Goal: Find specific page/section: Find specific page/section

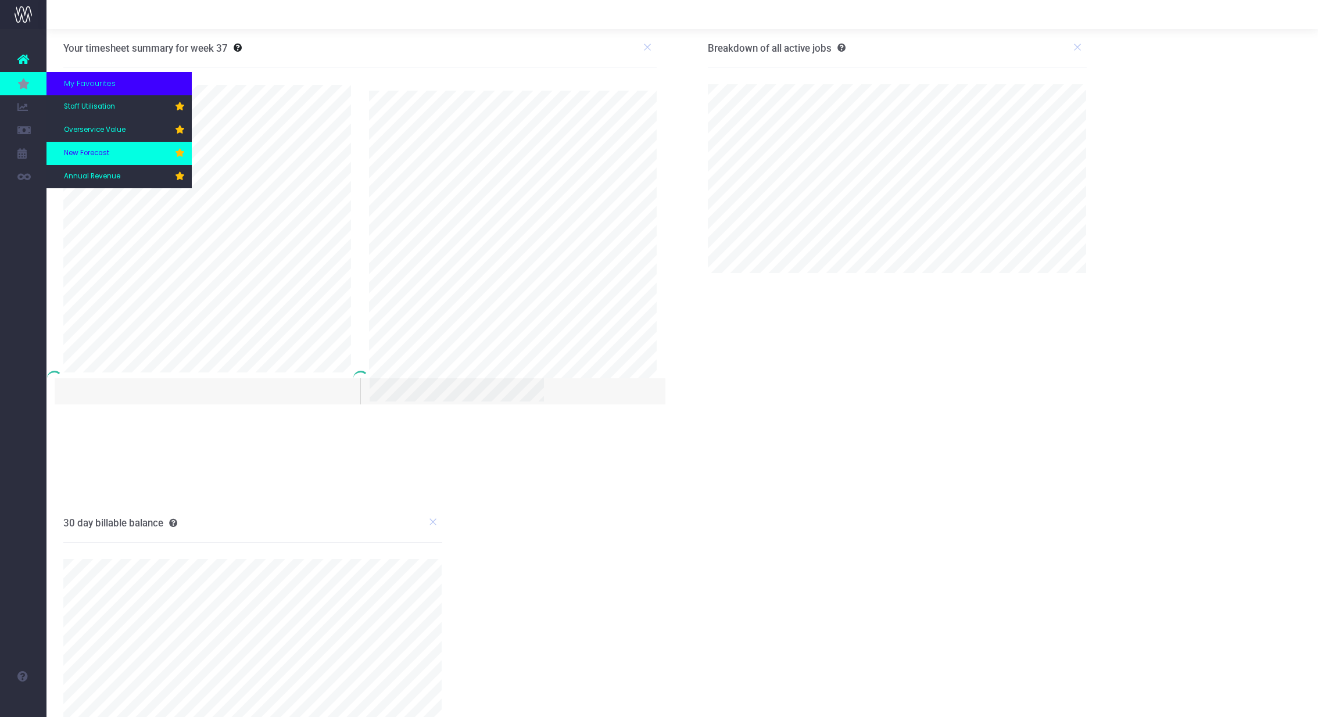
click at [122, 155] on link "New Forecast" at bounding box center [119, 153] width 145 height 23
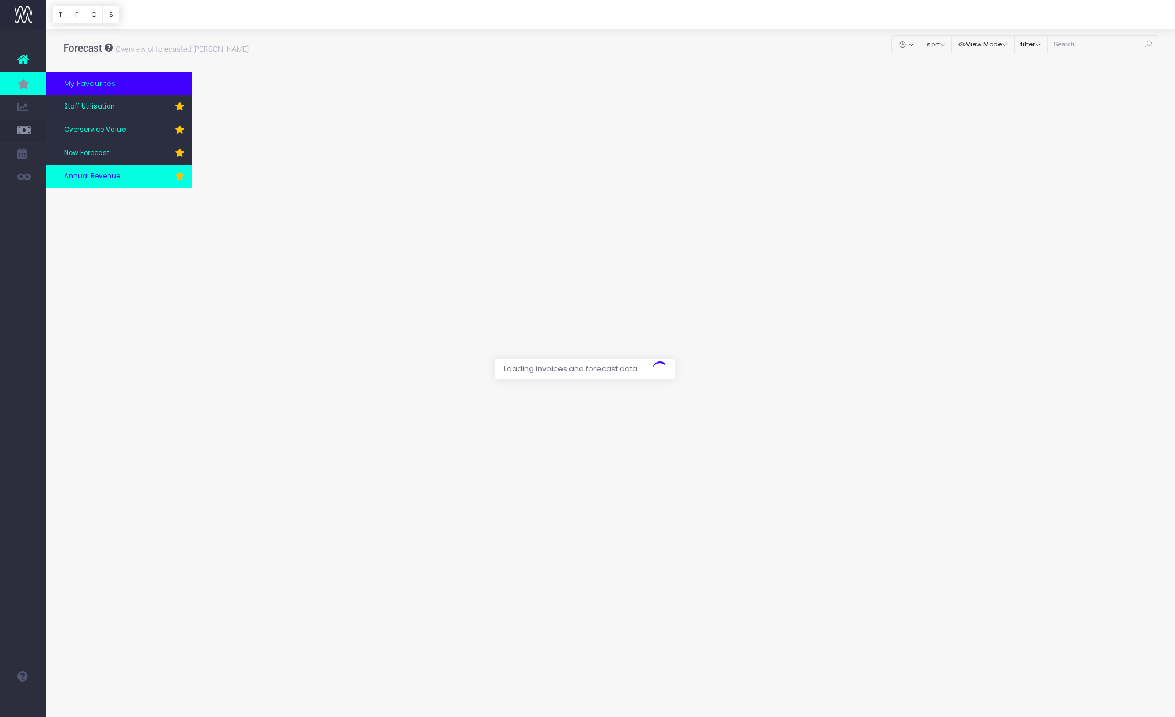
click at [125, 181] on link "Annual Revenue" at bounding box center [119, 176] width 145 height 23
